Goal: Transaction & Acquisition: Purchase product/service

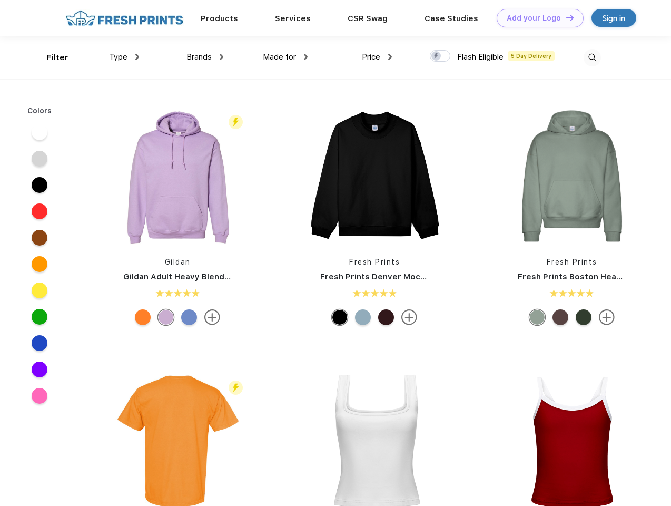
scroll to position [1, 0]
click at [536, 18] on link "Add your Logo Design Tool" at bounding box center [540, 18] width 87 height 18
click at [0, 0] on div "Design Tool" at bounding box center [0, 0] width 0 height 0
click at [565, 17] on link "Add your Logo Design Tool" at bounding box center [540, 18] width 87 height 18
click at [51, 57] on div "Filter" at bounding box center [58, 58] width 22 height 12
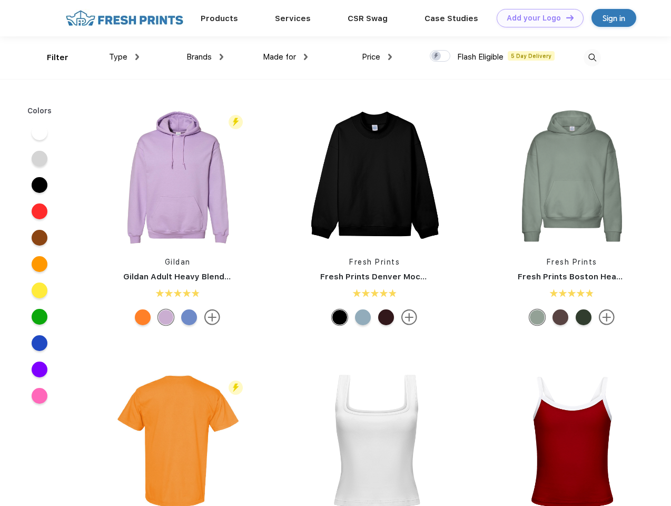
click at [124, 57] on span "Type" at bounding box center [118, 56] width 18 height 9
click at [205, 57] on span "Brands" at bounding box center [198, 56] width 25 height 9
click at [285, 57] on span "Made for" at bounding box center [279, 56] width 33 height 9
click at [377, 57] on span "Price" at bounding box center [371, 56] width 18 height 9
click at [440, 56] on div at bounding box center [440, 56] width 21 height 12
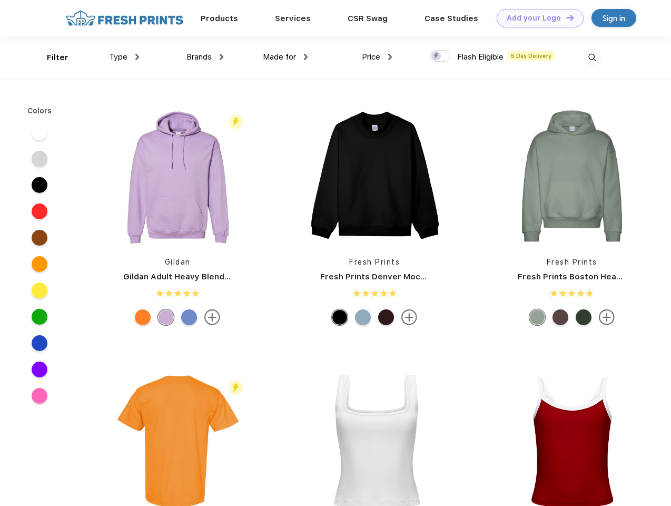
click at [437, 56] on input "checkbox" at bounding box center [433, 53] width 7 height 7
click at [592, 57] on img at bounding box center [592, 57] width 17 height 17
